Goal: Navigation & Orientation: Understand site structure

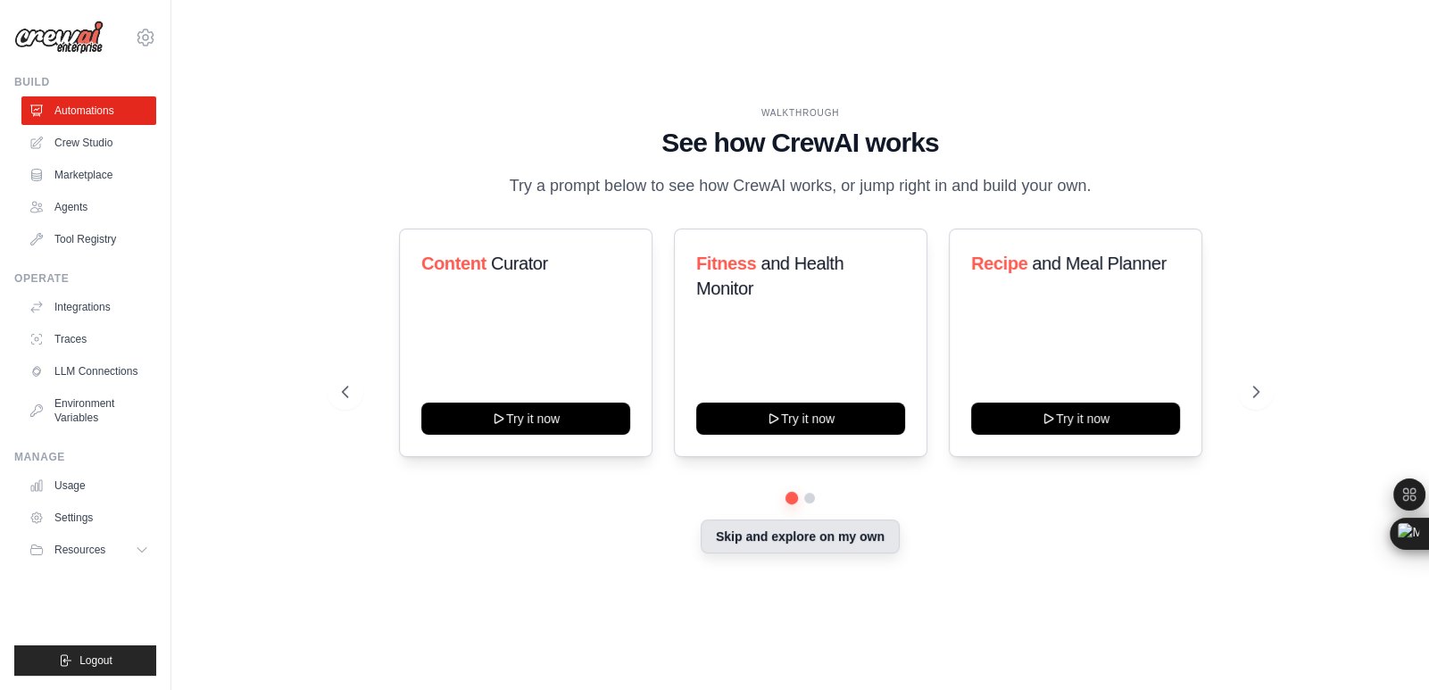
click at [801, 527] on button "Skip and explore on my own" at bounding box center [800, 536] width 199 height 34
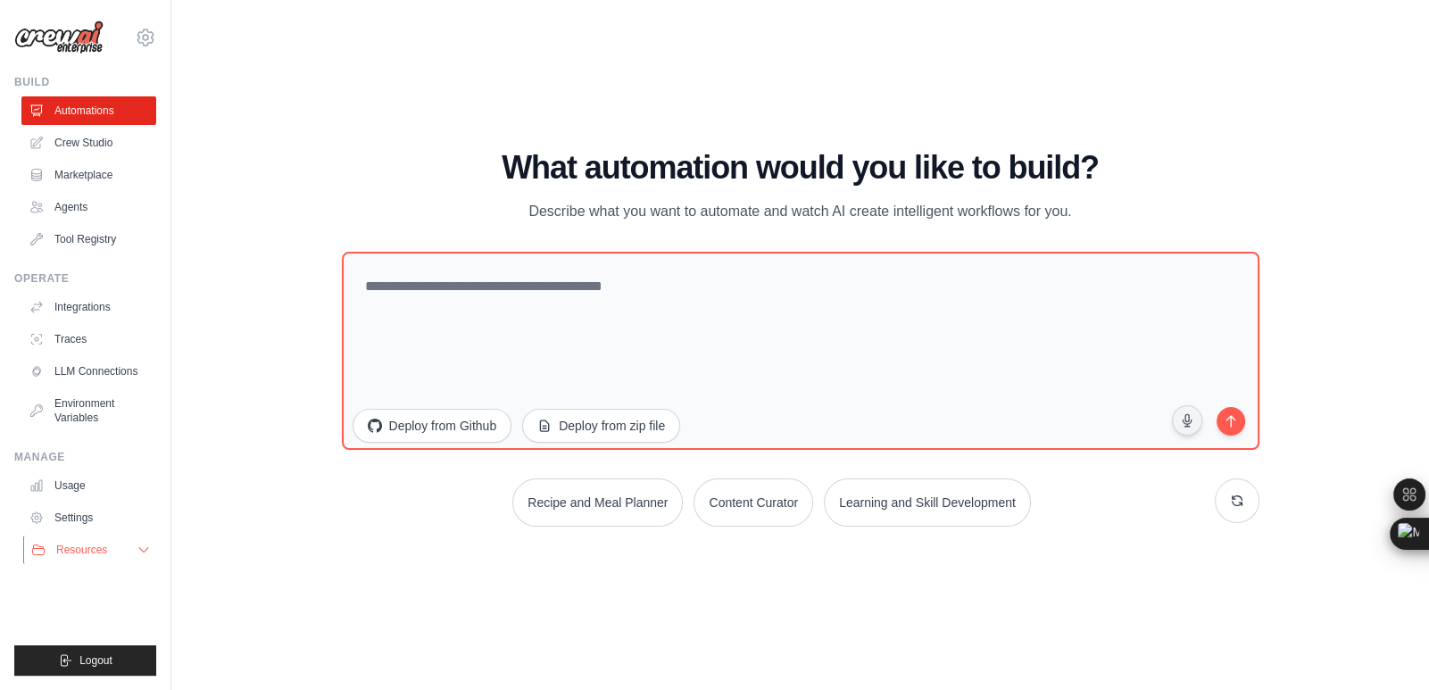
click at [126, 544] on button "Resources" at bounding box center [90, 549] width 135 height 29
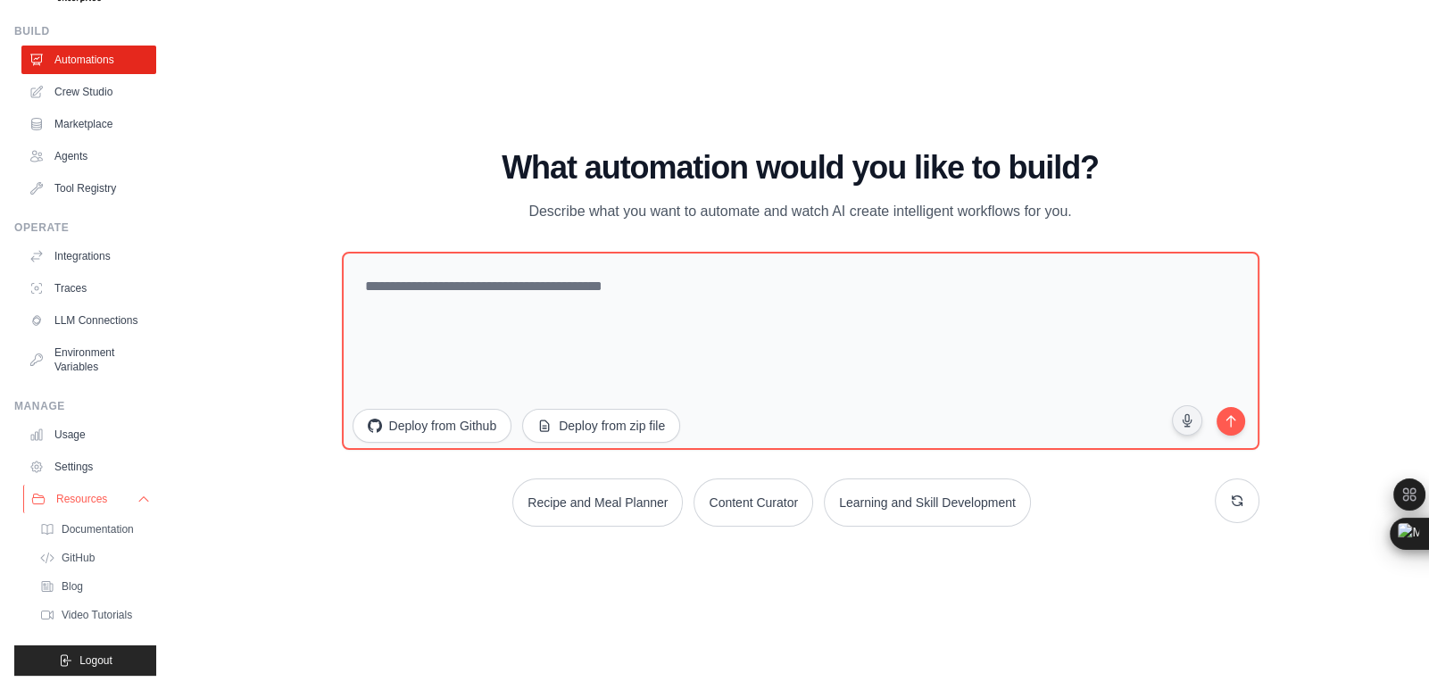
click at [121, 502] on button "Resources" at bounding box center [90, 499] width 135 height 29
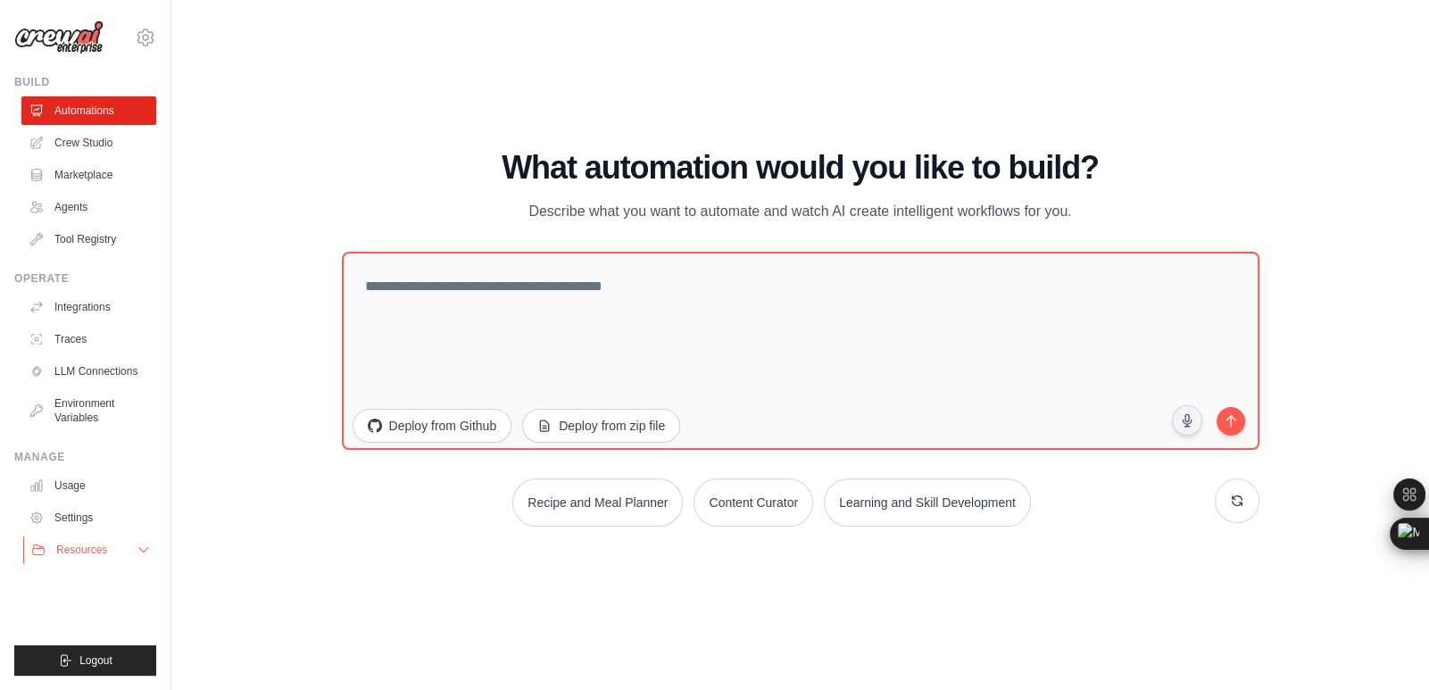
scroll to position [0, 0]
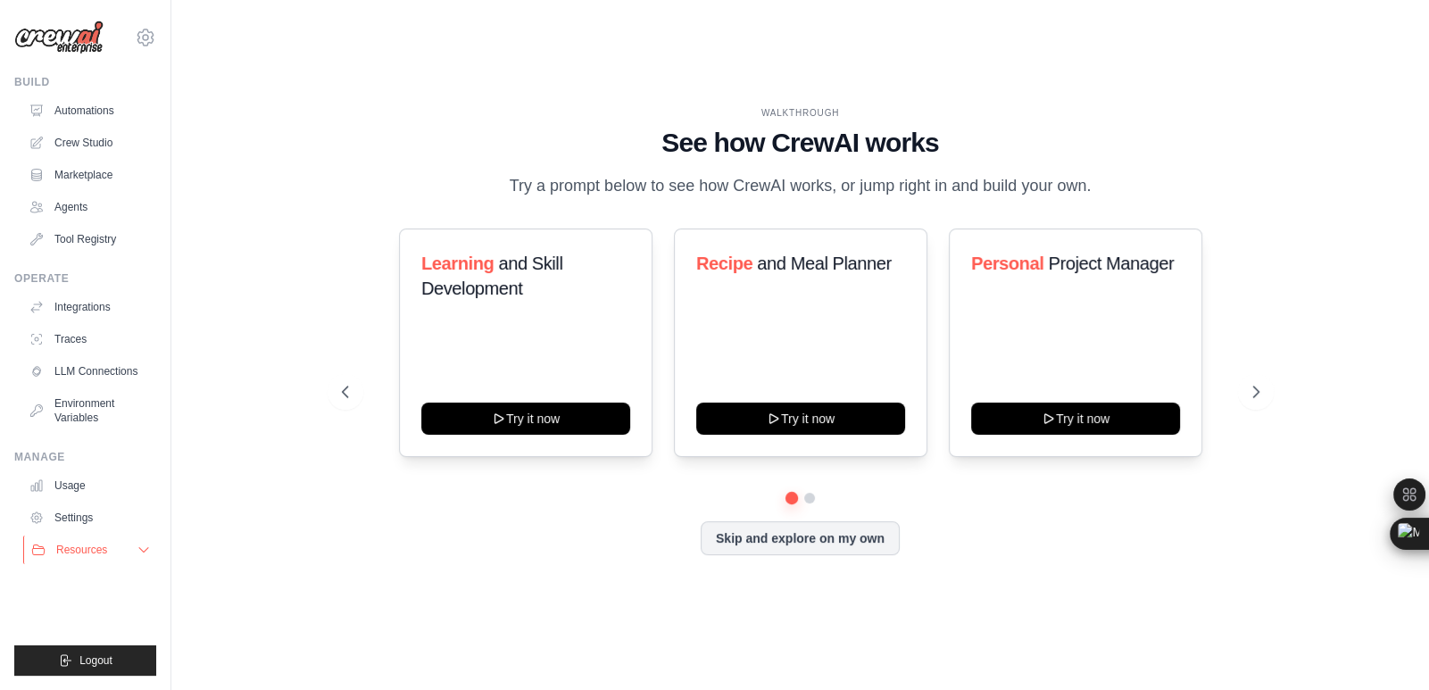
click at [146, 547] on icon at bounding box center [144, 550] width 14 height 14
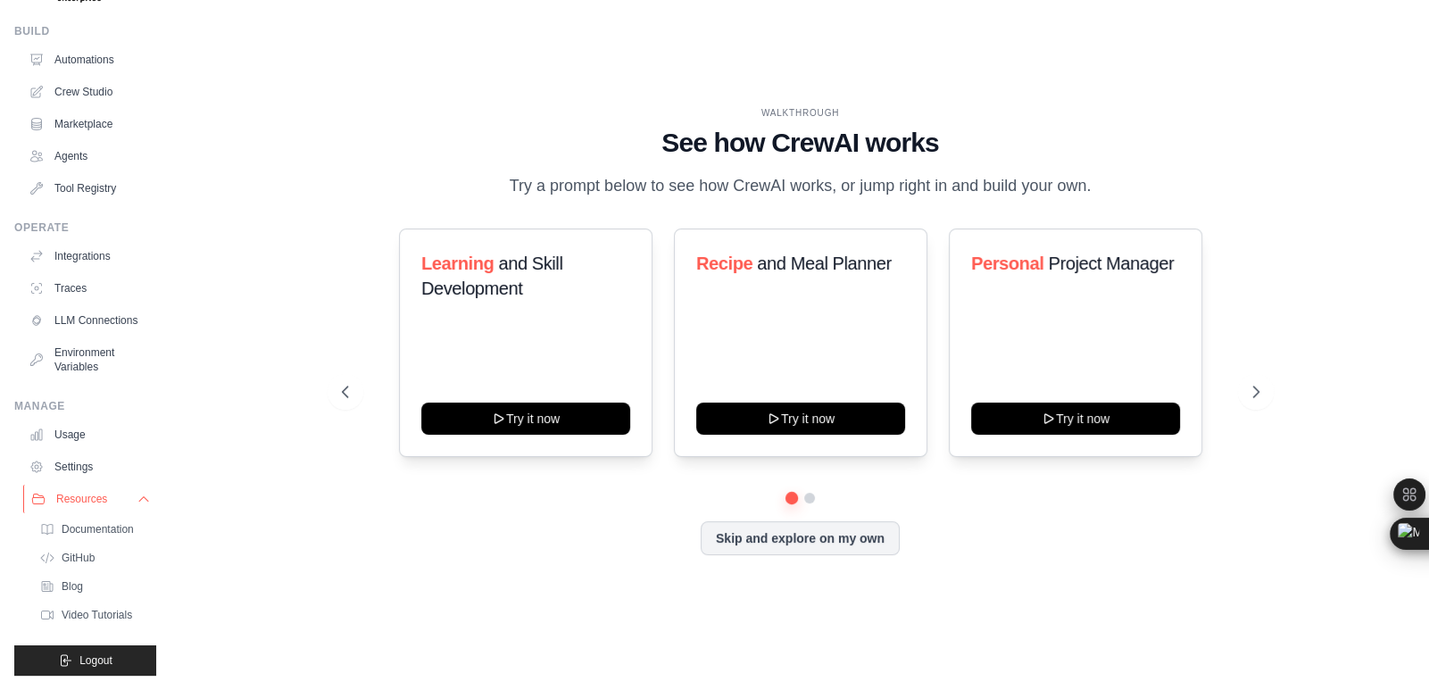
click at [137, 504] on icon at bounding box center [144, 499] width 14 height 14
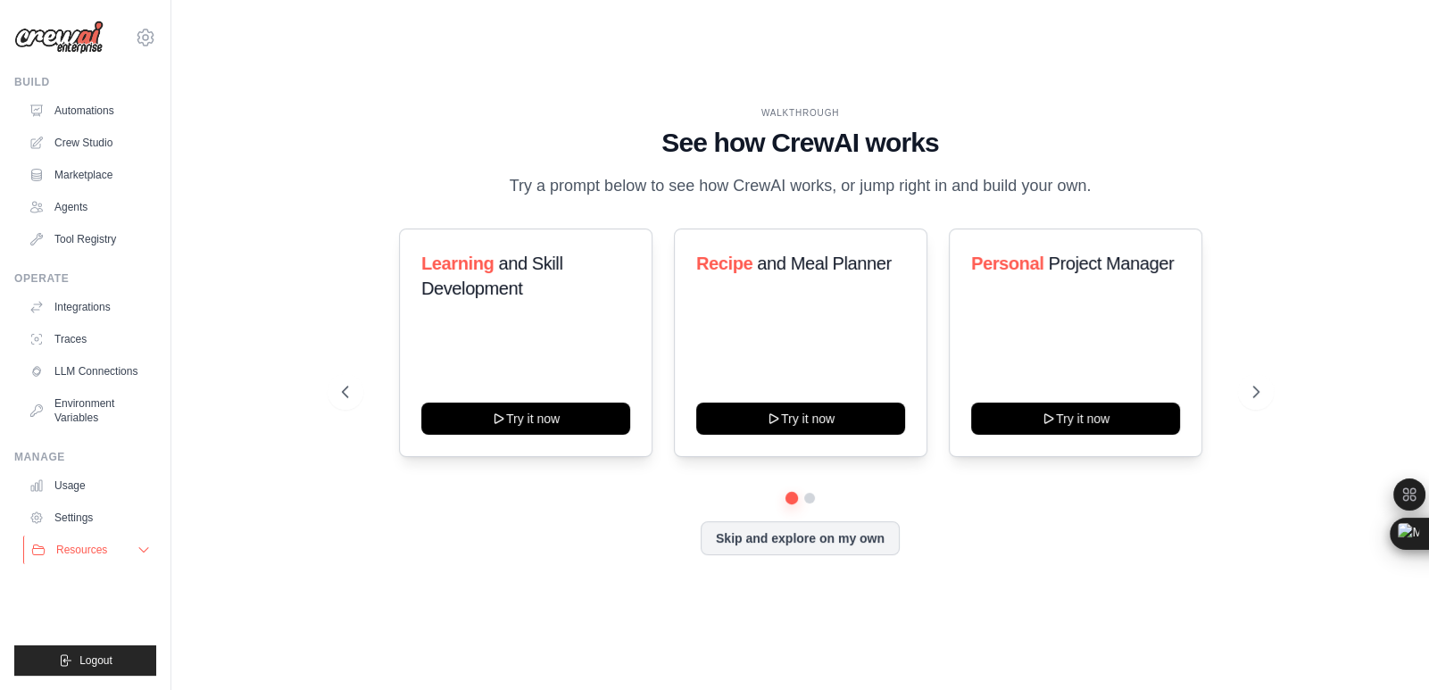
scroll to position [0, 0]
